Goal: Check status: Check status

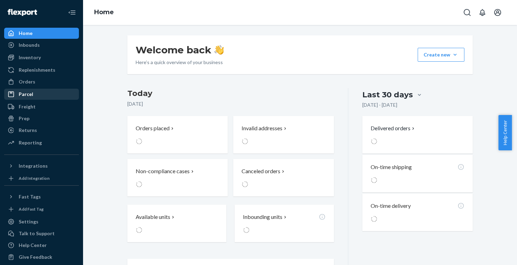
drag, startPoint x: 40, startPoint y: 83, endPoint x: 69, endPoint y: 89, distance: 29.3
click at [40, 83] on div "Orders" at bounding box center [41, 82] width 73 height 10
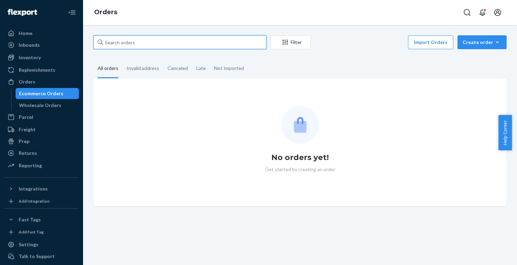
click at [152, 41] on input "text" at bounding box center [179, 42] width 173 height 14
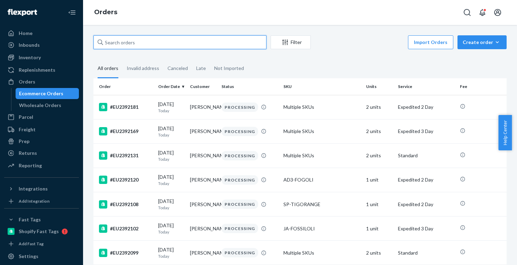
paste input "EU2392181"
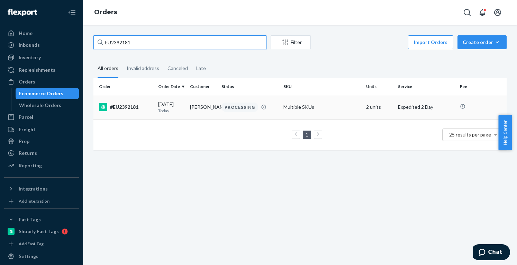
type input "EU2392181"
click at [213, 107] on td "[PERSON_NAME]" at bounding box center [203, 107] width 32 height 24
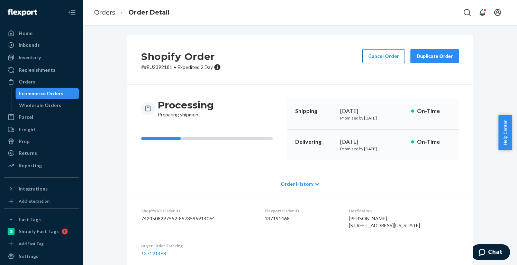
click at [380, 56] on button "Cancel Order" at bounding box center [383, 56] width 43 height 14
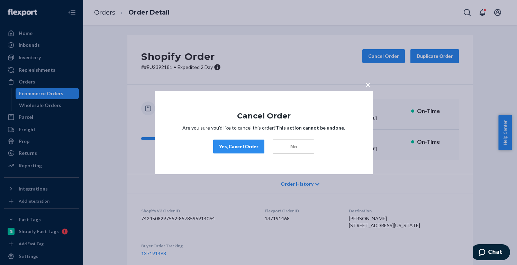
click at [246, 146] on div "Yes, Cancel Order" at bounding box center [238, 146] width 39 height 7
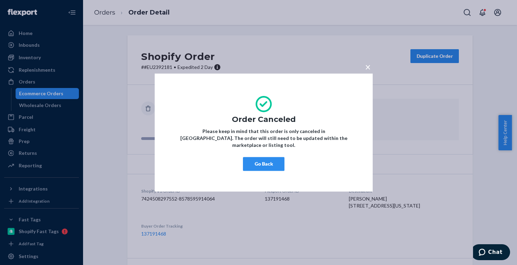
click at [273, 157] on button "Go Back" at bounding box center [264, 164] width 42 height 14
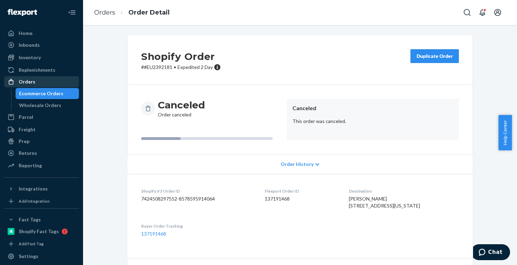
click at [32, 82] on div "Orders" at bounding box center [27, 81] width 17 height 7
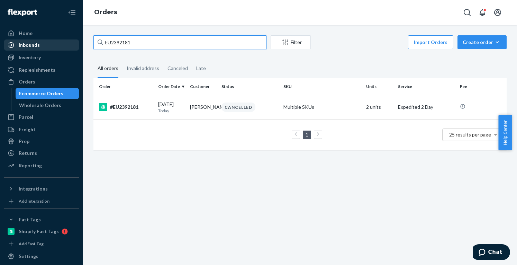
drag, startPoint x: 142, startPoint y: 44, endPoint x: 49, endPoint y: 44, distance: 92.8
click at [49, 44] on div "Home Inbounds Shipping Plans Problems Inventory Products Replenishments Orders …" at bounding box center [258, 132] width 517 height 265
paste input "79836"
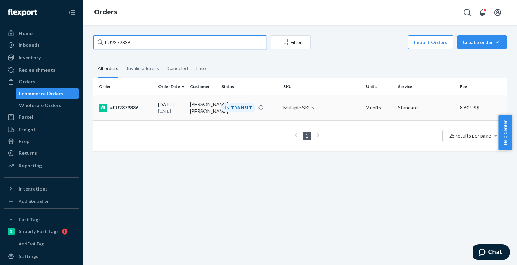
type input "EU2379836"
click at [275, 116] on td "IN TRANSIT" at bounding box center [250, 107] width 62 height 25
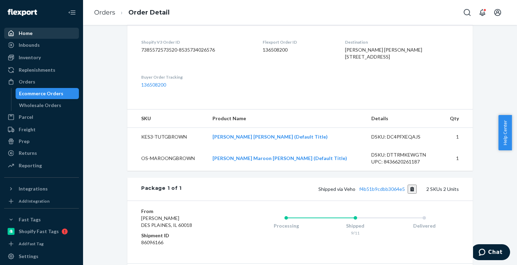
scroll to position [242, 0]
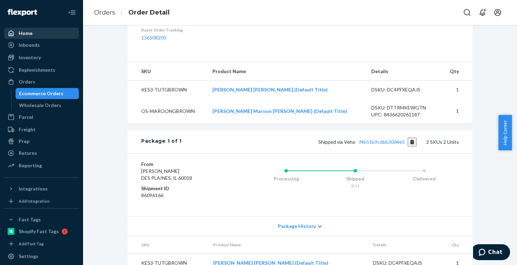
click at [37, 33] on div "Home" at bounding box center [41, 33] width 73 height 10
